Goal: Information Seeking & Learning: Learn about a topic

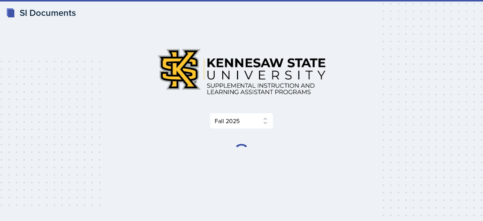
select select "2bed604d-1099-4043-b1bc-2365e8740244"
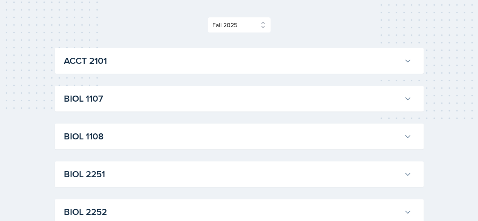
scroll to position [96, 0]
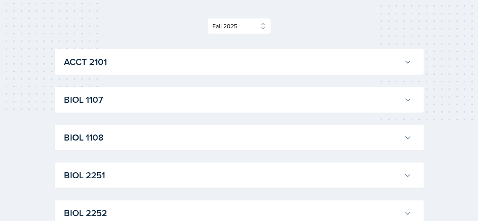
click at [75, 108] on div "BIOL 1107 Anniston Boyanton Professor: Army Lester Export to Google Calendar Re…" at bounding box center [239, 100] width 369 height 26
click at [120, 96] on h3 "BIOL 1107" at bounding box center [232, 100] width 337 height 14
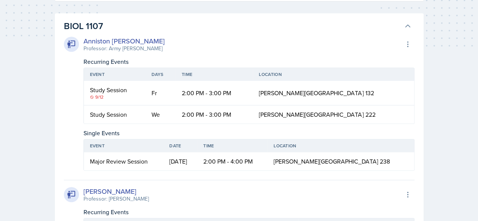
scroll to position [172, 0]
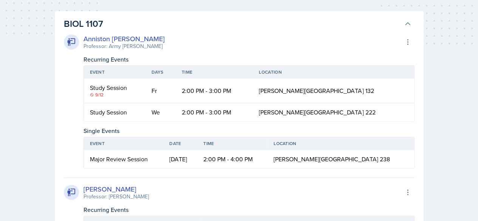
click at [119, 27] on h3 "BIOL 1107" at bounding box center [232, 24] width 337 height 14
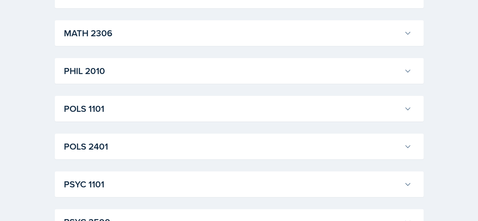
scroll to position [956, 0]
click at [74, 69] on h3 "PHIL 2010" at bounding box center [232, 71] width 337 height 14
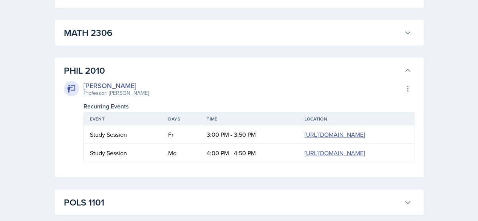
click at [91, 66] on h3 "PHIL 2010" at bounding box center [232, 71] width 337 height 14
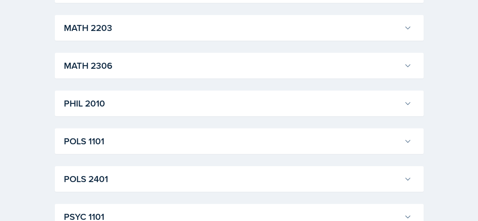
scroll to position [923, 0]
click at [91, 97] on h3 "PHIL 2010" at bounding box center [232, 103] width 337 height 14
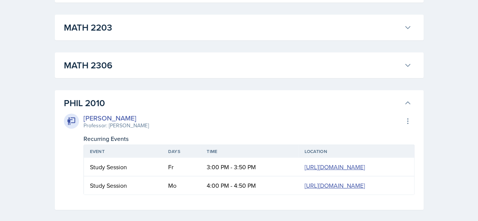
click at [110, 99] on h3 "PHIL 2010" at bounding box center [232, 103] width 337 height 14
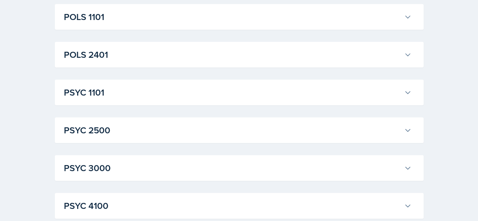
scroll to position [1130, 0]
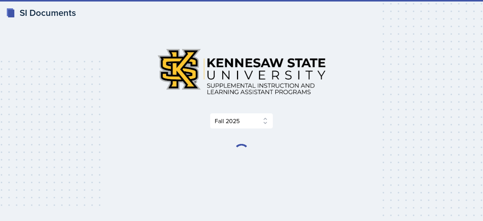
select select "2bed604d-1099-4043-b1bc-2365e8740244"
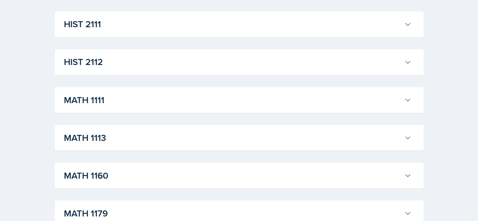
scroll to position [670, 0]
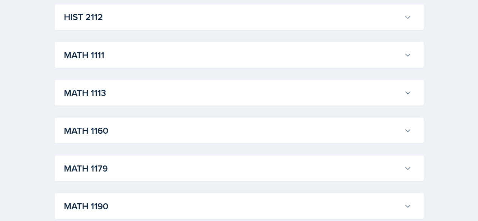
click at [124, 60] on h3 "MATH 1111" at bounding box center [232, 55] width 337 height 14
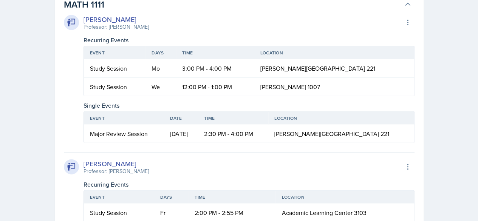
scroll to position [720, 0]
